Goal: Navigation & Orientation: Find specific page/section

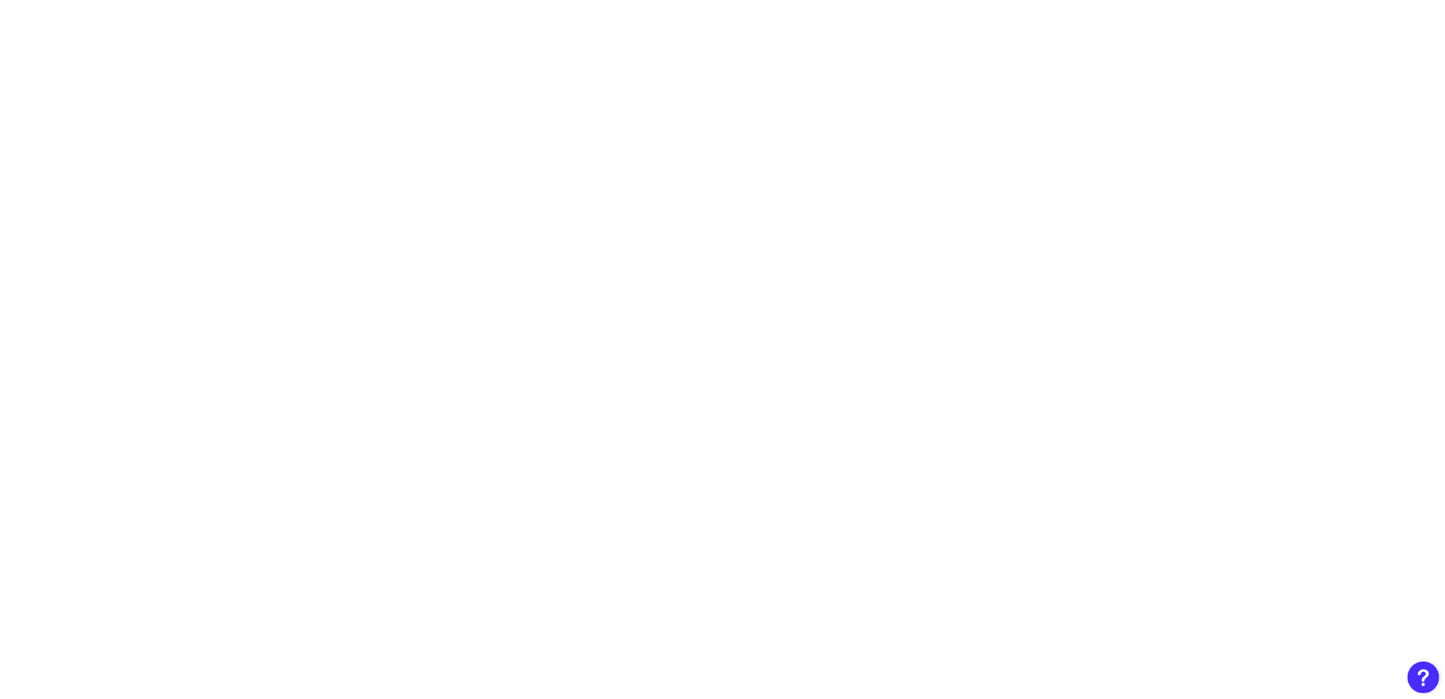
click at [27, 245] on body at bounding box center [722, 349] width 1445 height 699
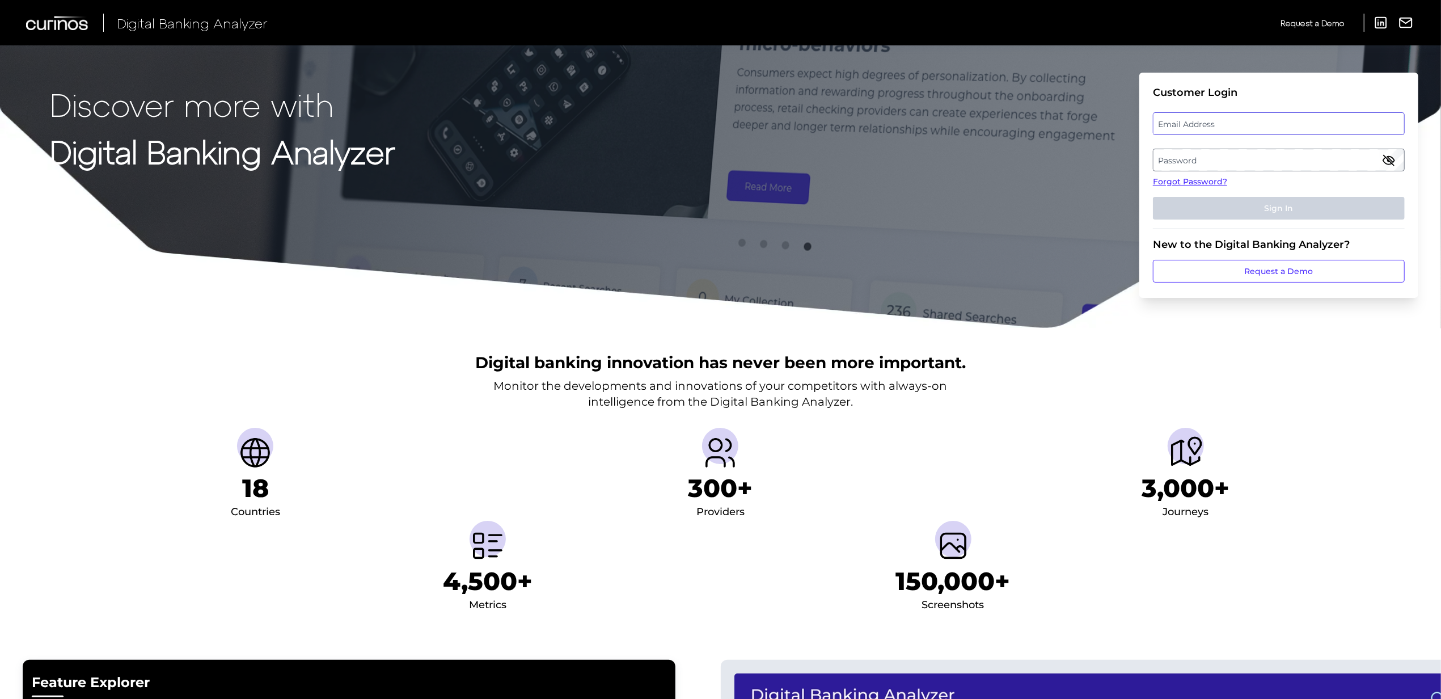
type input "[EMAIL_ADDRESS][PERSON_NAME][DOMAIN_NAME]"
click at [1187, 128] on div "Email Address [EMAIL_ADDRESS][PERSON_NAME][DOMAIN_NAME]" at bounding box center [1279, 123] width 252 height 23
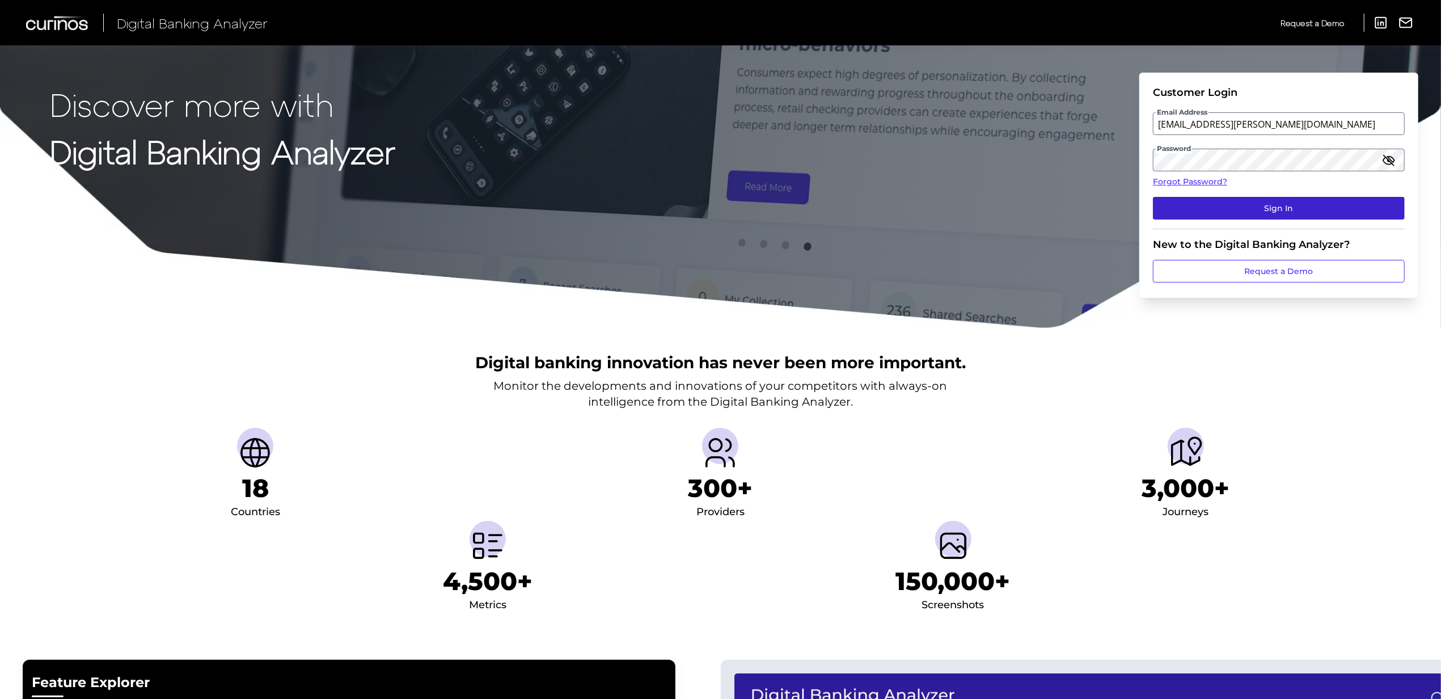
click at [1222, 216] on button "Sign In" at bounding box center [1279, 208] width 252 height 23
